Goal: Find specific page/section: Find specific page/section

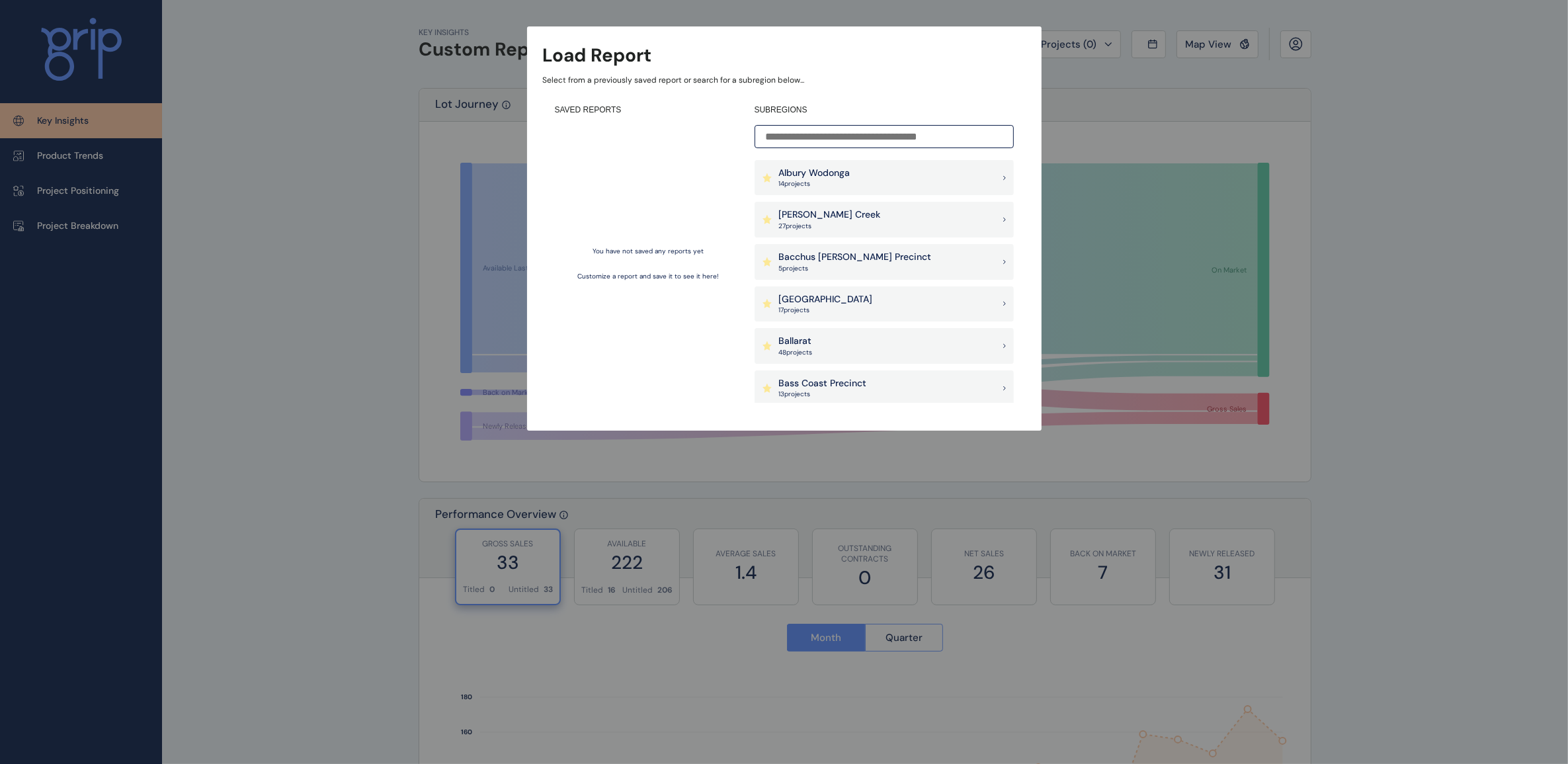
click at [809, 389] on p "Bass Coast Precinct" at bounding box center [822, 383] width 88 height 13
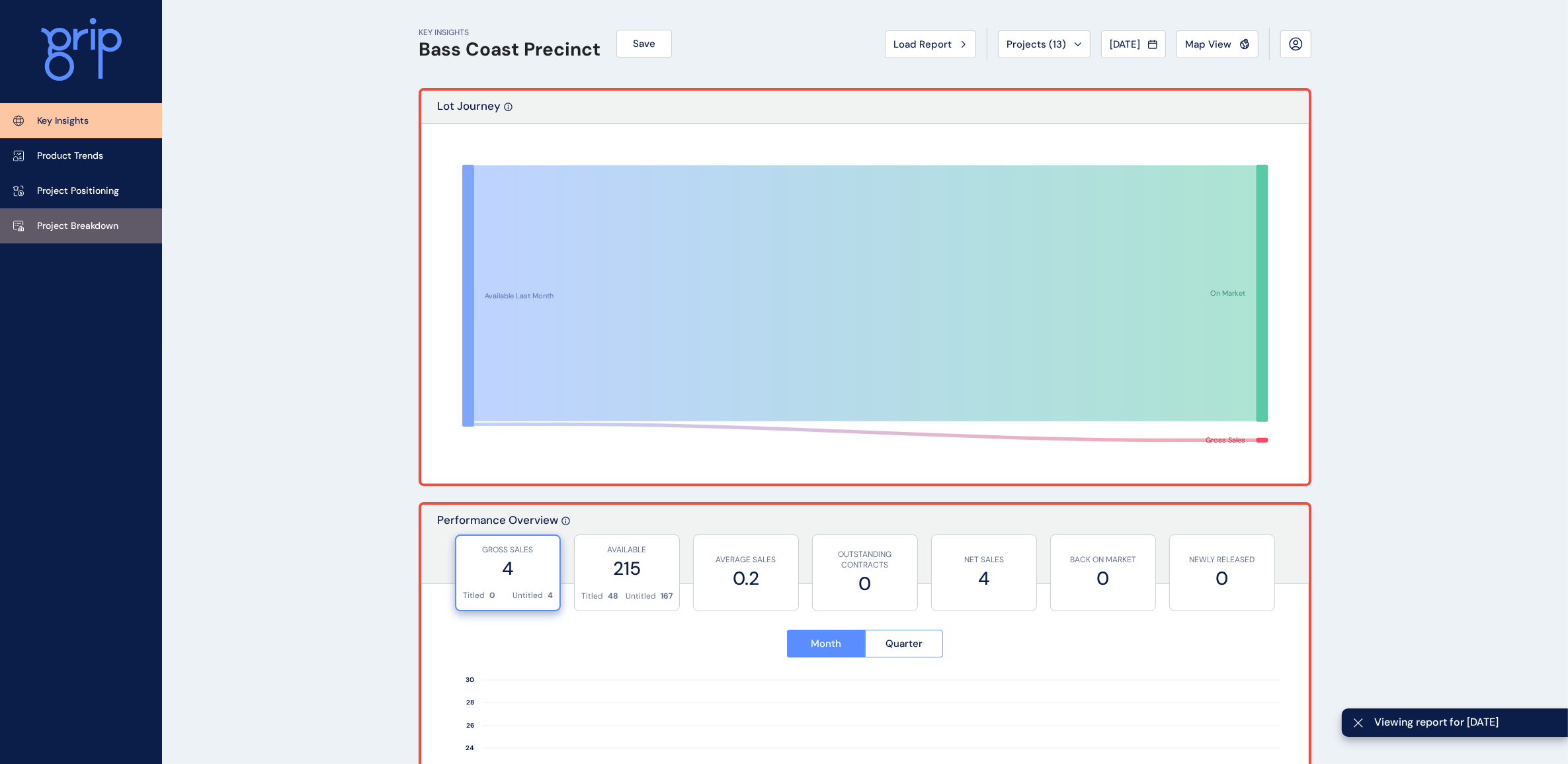
click at [87, 216] on link "Project Breakdown" at bounding box center [81, 226] width 162 height 35
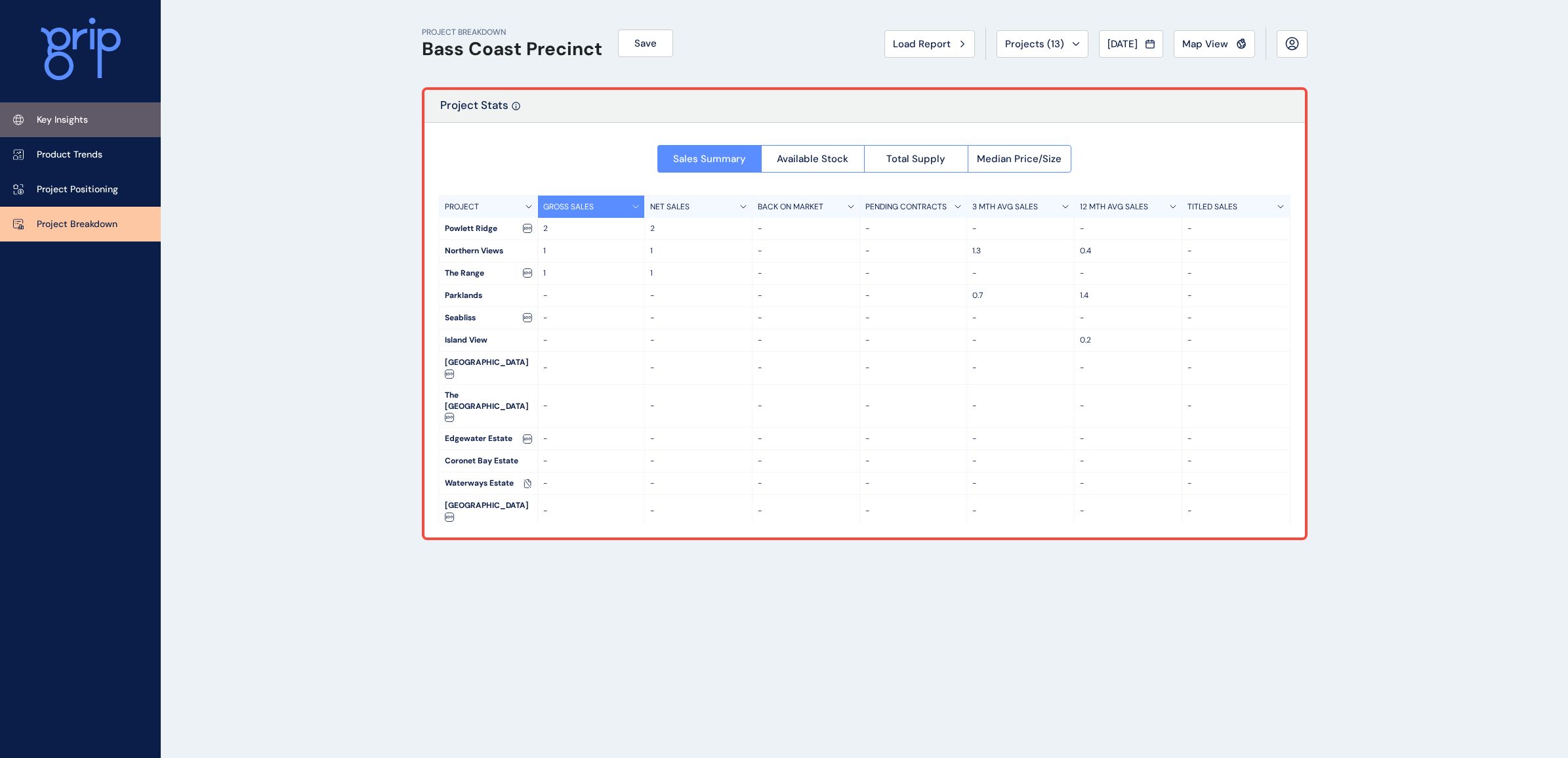
click at [80, 129] on link "Key Insights" at bounding box center [80, 120] width 161 height 35
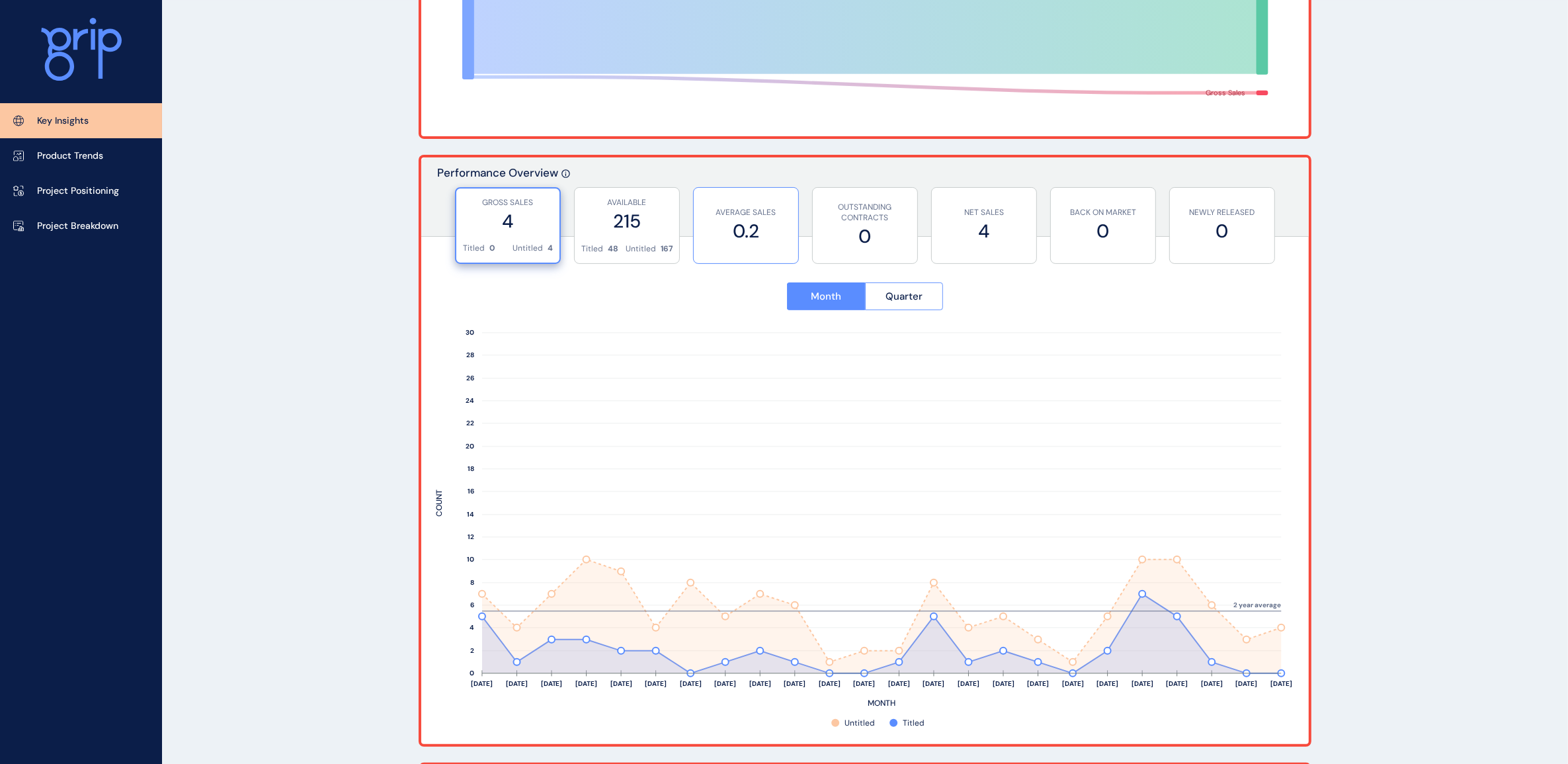
scroll to position [414, 0]
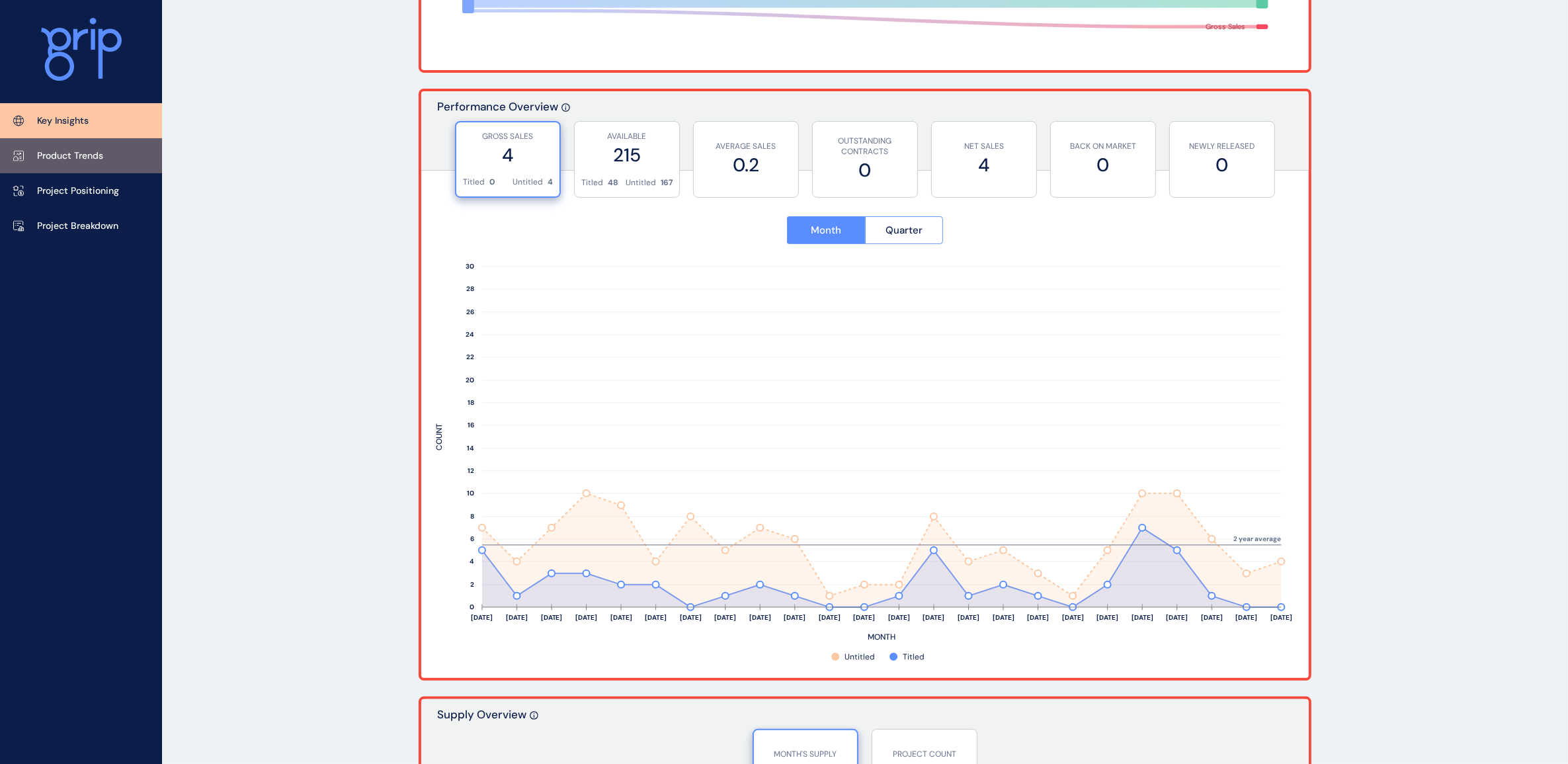
click at [99, 153] on p "Product Trends" at bounding box center [69, 155] width 66 height 13
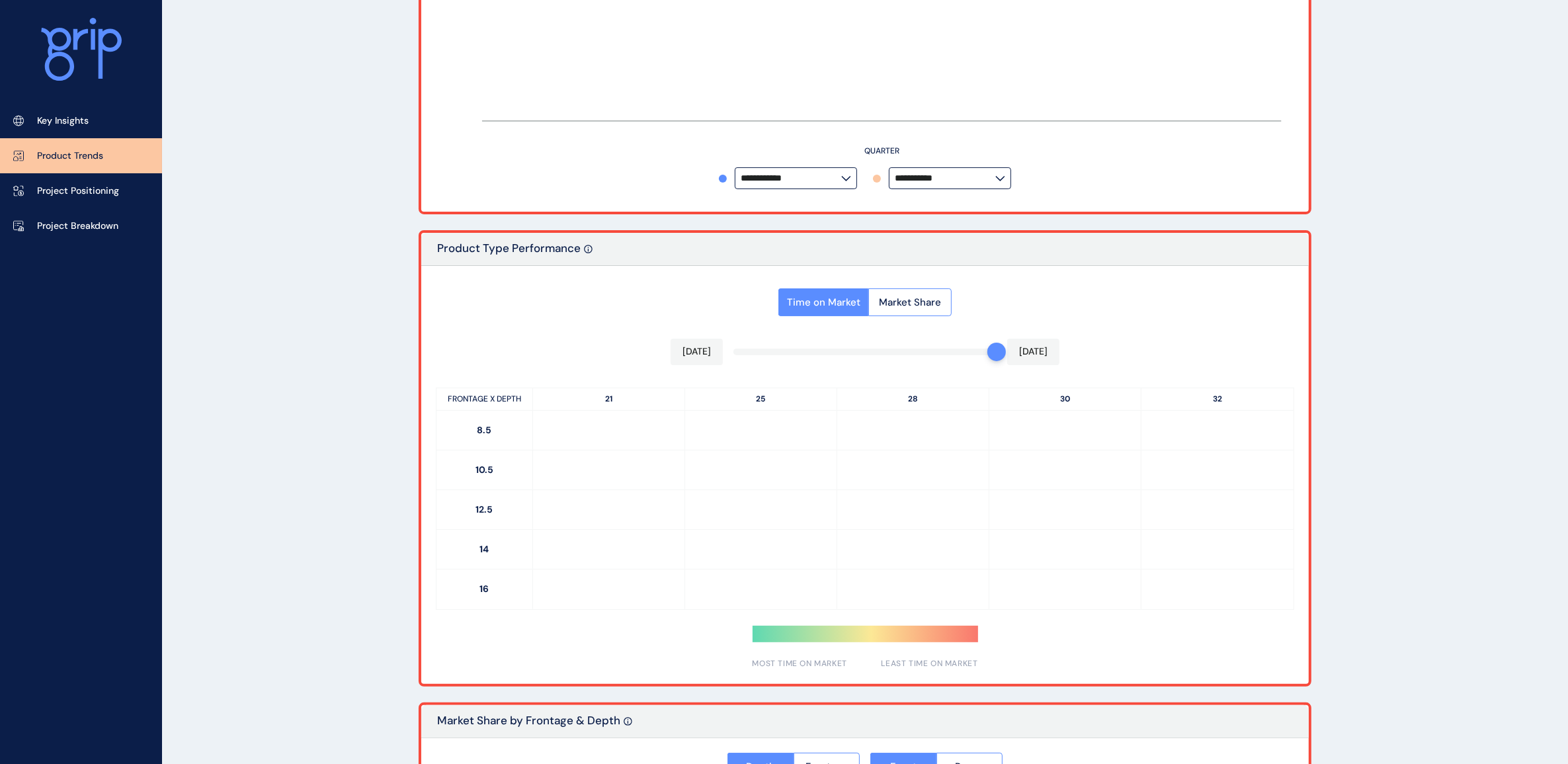
type input "*********"
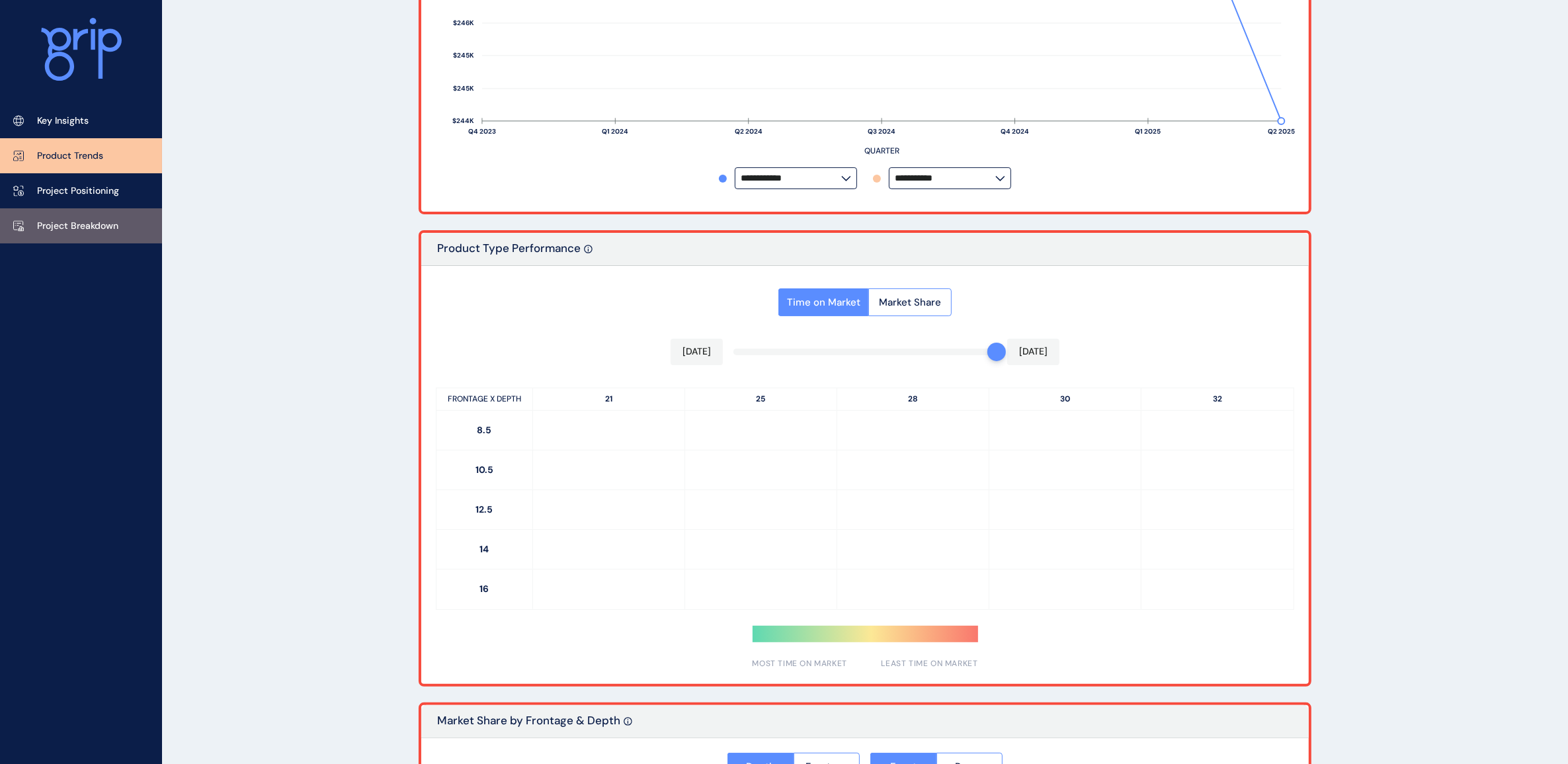
click at [89, 223] on p "Project Breakdown" at bounding box center [77, 226] width 81 height 13
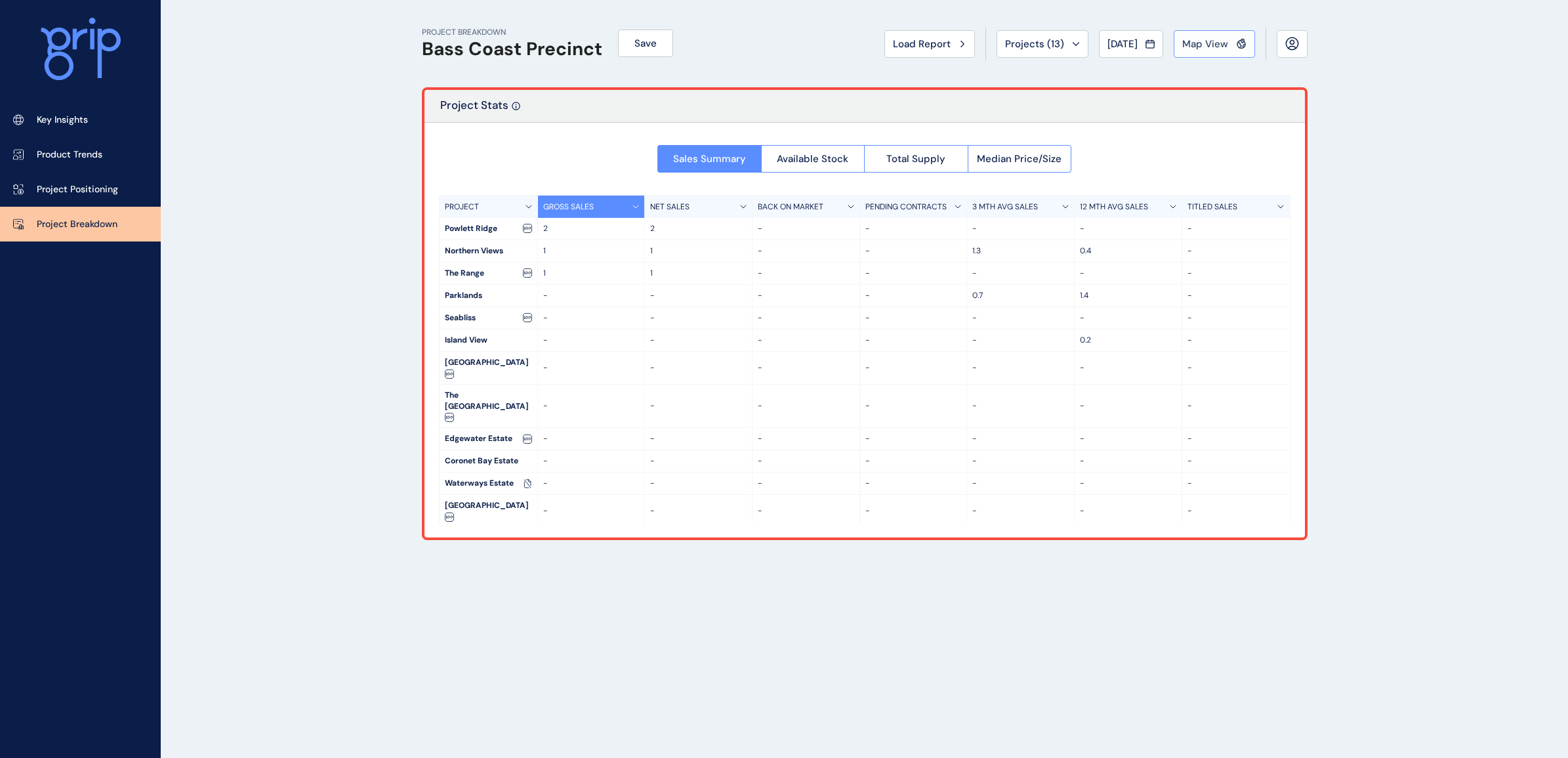
click at [1217, 39] on span "Map View" at bounding box center [1205, 43] width 46 height 13
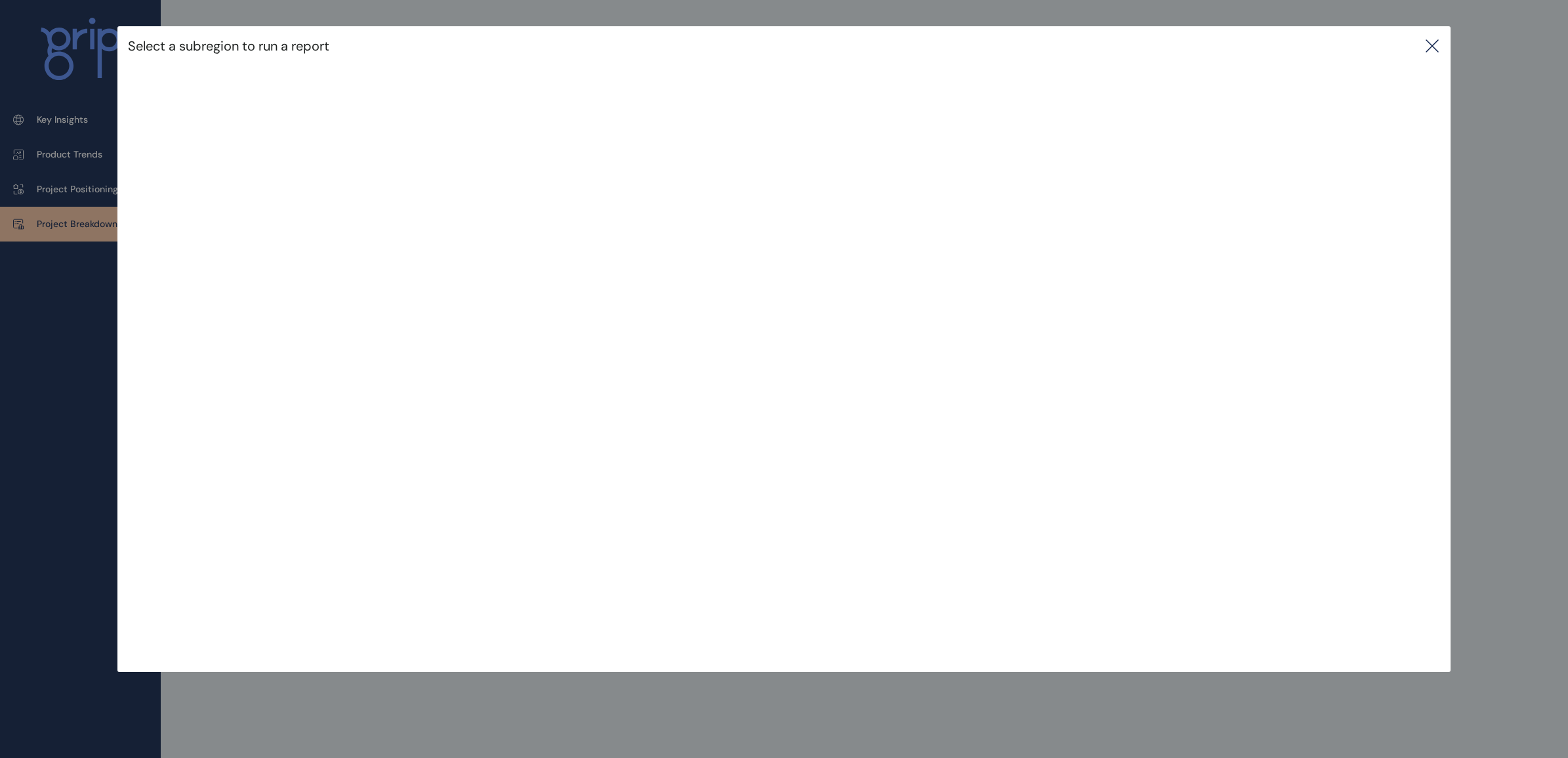
click at [1433, 50] on icon at bounding box center [1432, 45] width 16 height 16
